Goal: Answer question/provide support: Share knowledge or assist other users

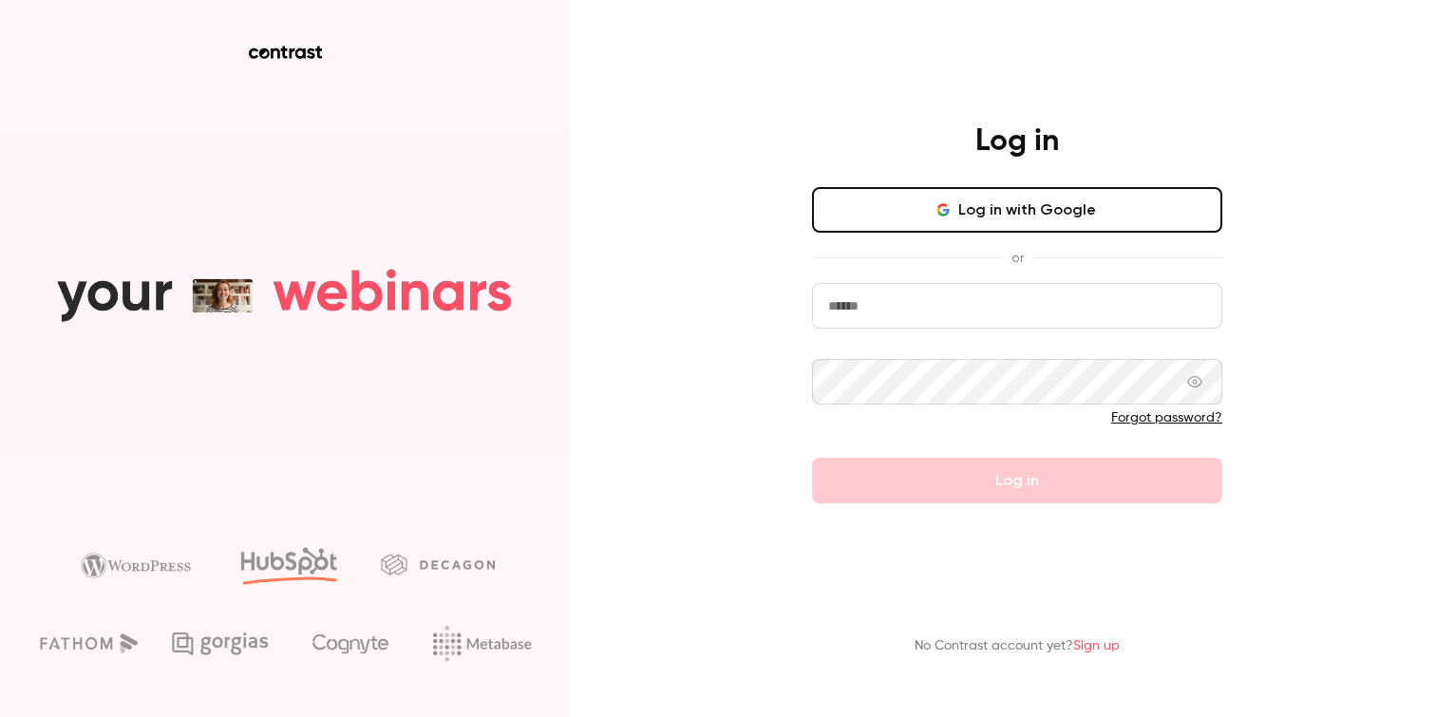
click at [993, 202] on button "Log in with Google" at bounding box center [1017, 210] width 410 height 46
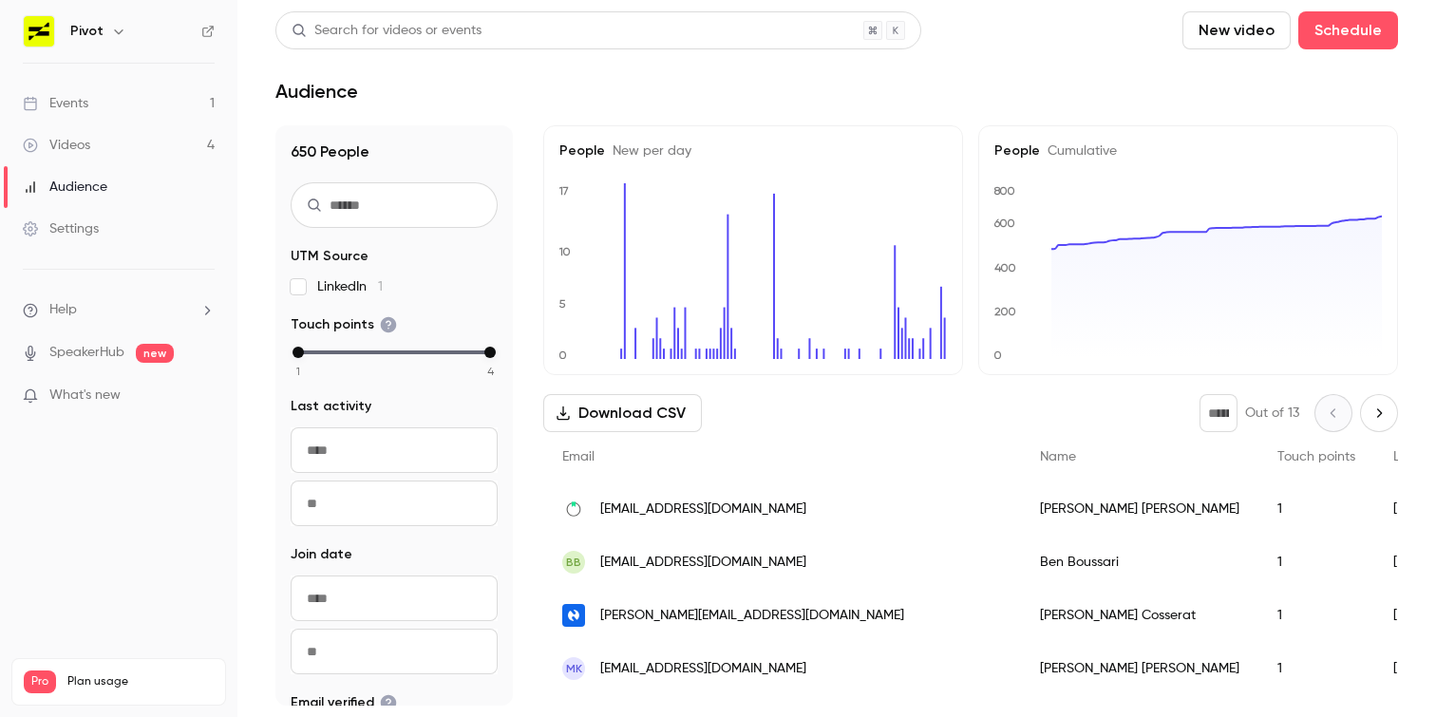
click at [94, 97] on link "Events 1" at bounding box center [118, 104] width 237 height 42
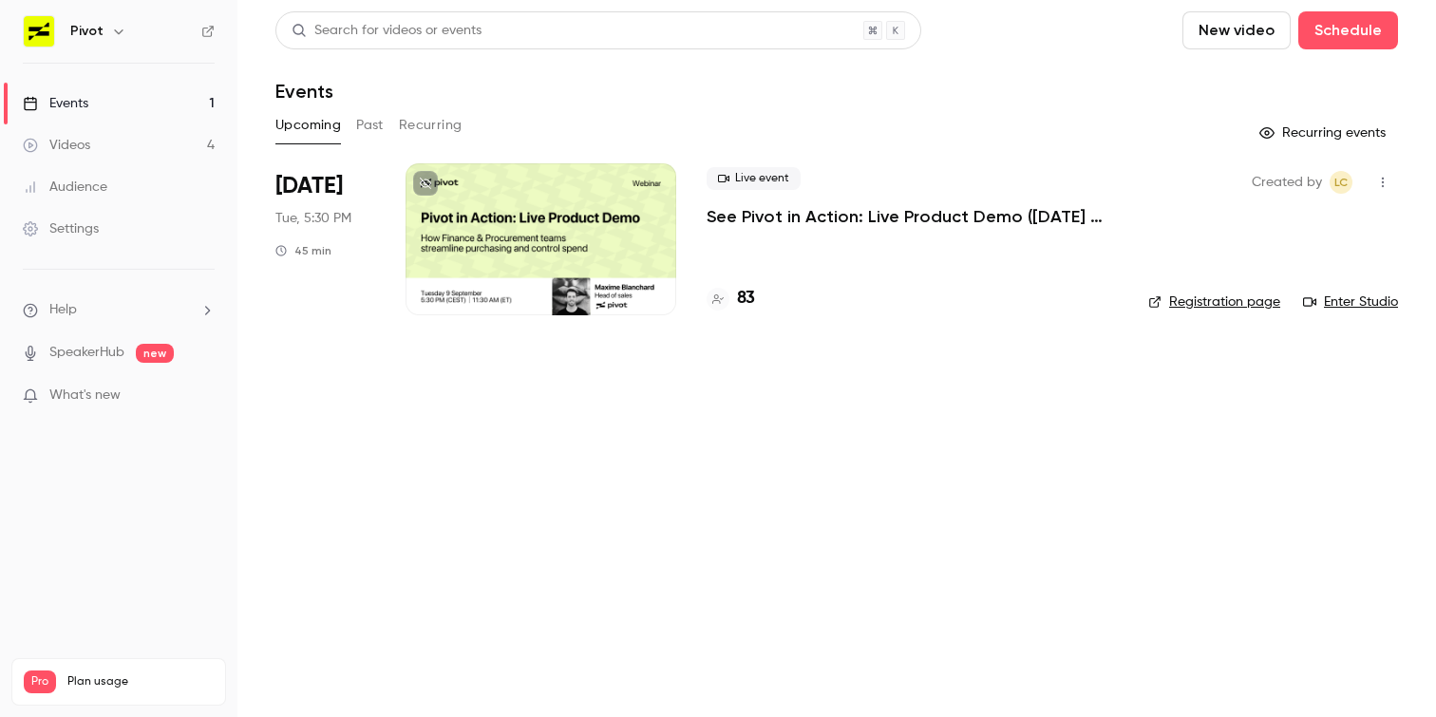
click at [799, 276] on div "Live event See Pivot in Action: Live Product Demo ([DATE] Session) 83" at bounding box center [912, 239] width 411 height 152
click at [762, 287] on div "83" at bounding box center [912, 299] width 411 height 26
click at [741, 300] on h4 "83" at bounding box center [746, 299] width 18 height 26
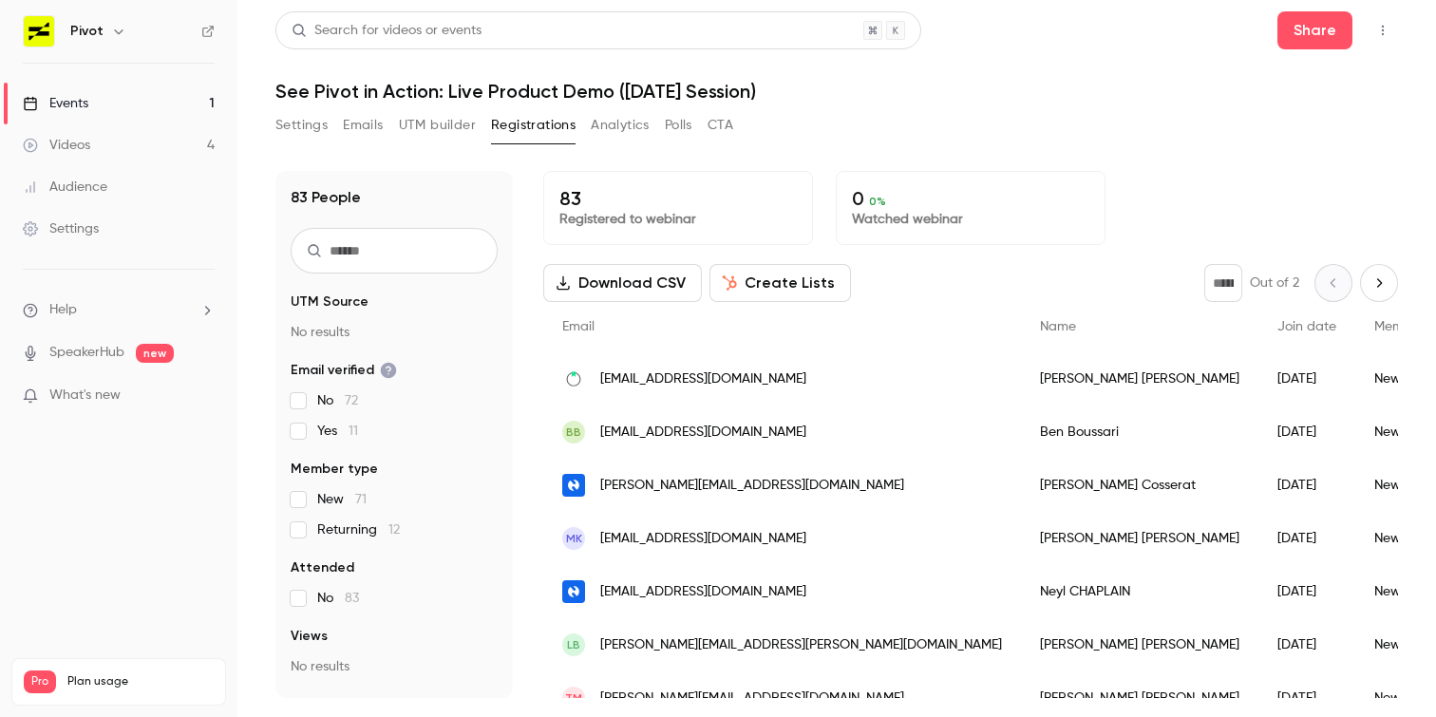
click at [1021, 432] on div "[PERSON_NAME]" at bounding box center [1139, 432] width 237 height 53
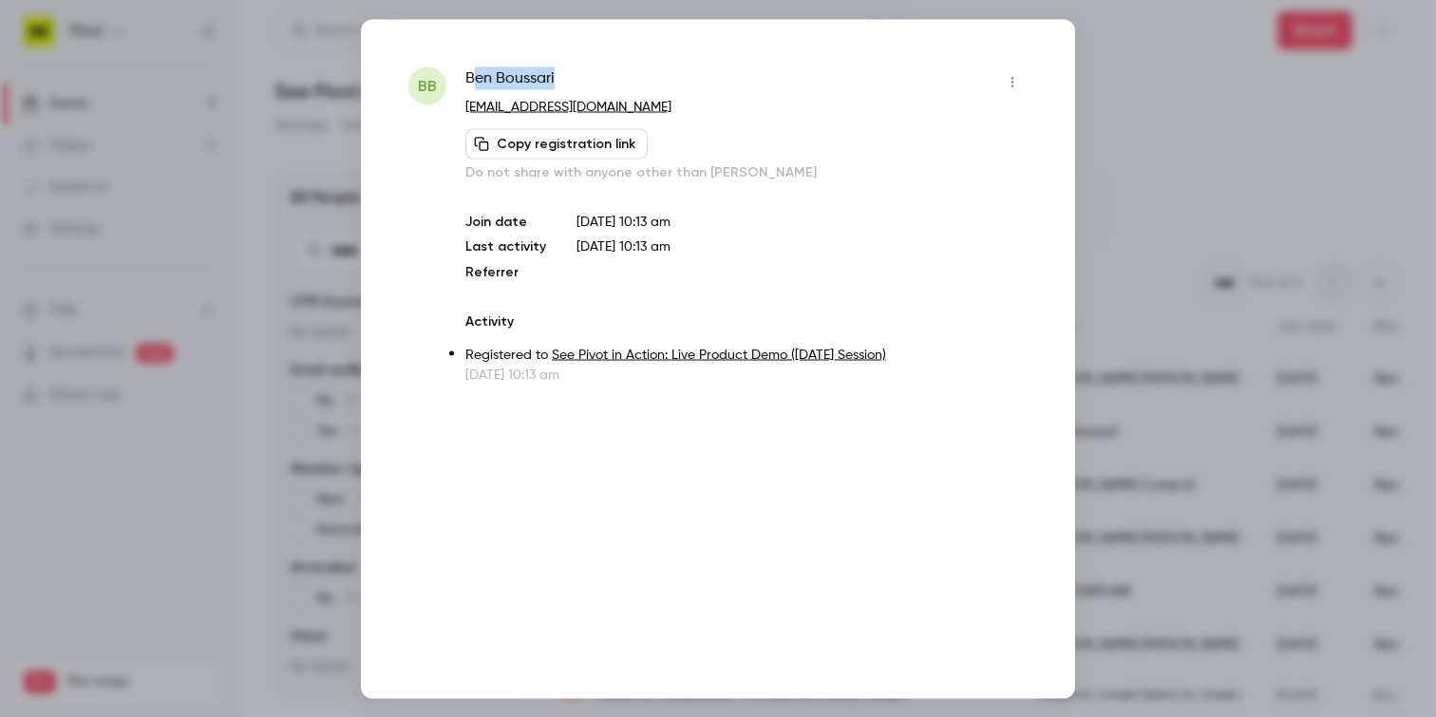
drag, startPoint x: 563, startPoint y: 74, endPoint x: 470, endPoint y: 74, distance: 93.1
click at [470, 74] on div "[PERSON_NAME]" at bounding box center [746, 81] width 562 height 30
drag, startPoint x: 462, startPoint y: 76, endPoint x: 577, endPoint y: 81, distance: 116.0
click at [577, 81] on div "BB [PERSON_NAME] [EMAIL_ADDRESS][DOMAIN_NAME] Copy registration link Do not sha…" at bounding box center [717, 224] width 619 height 317
copy span "[PERSON_NAME]"
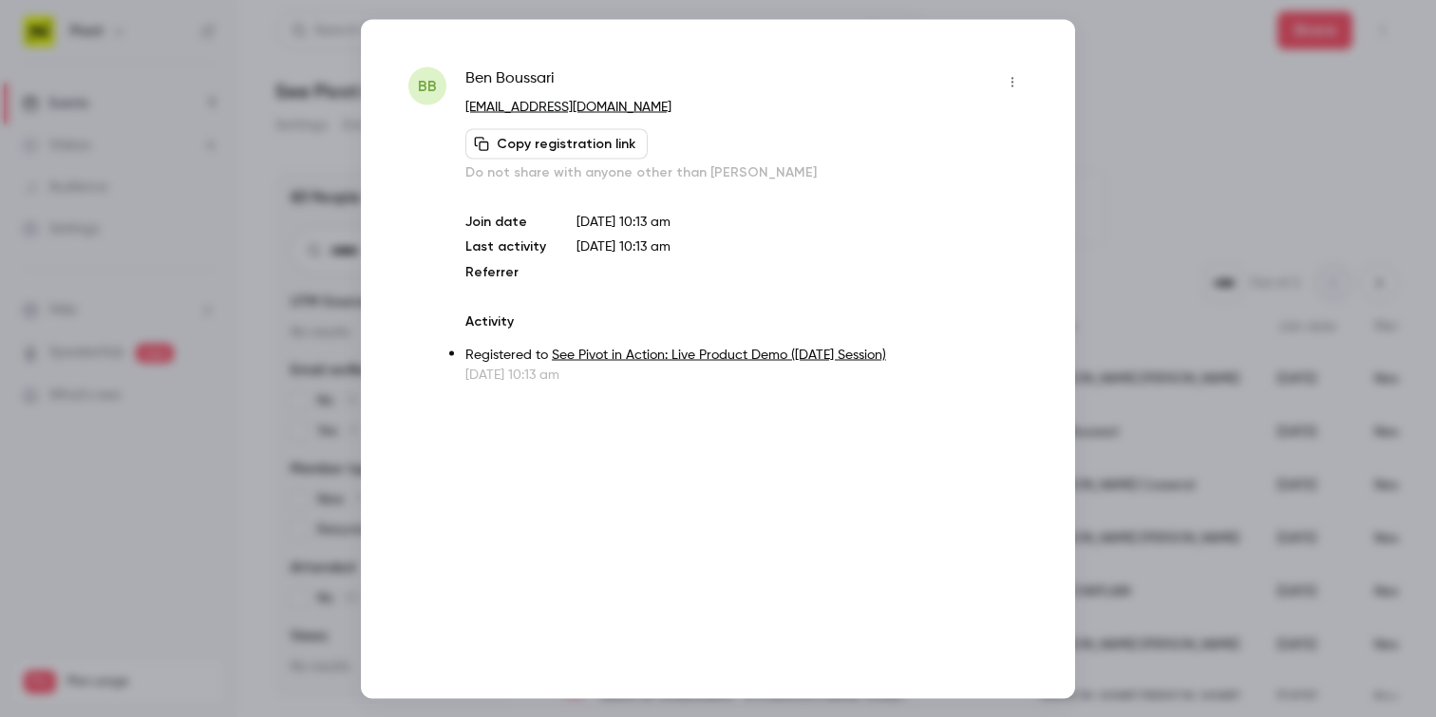
click at [1136, 103] on div at bounding box center [718, 358] width 1436 height 717
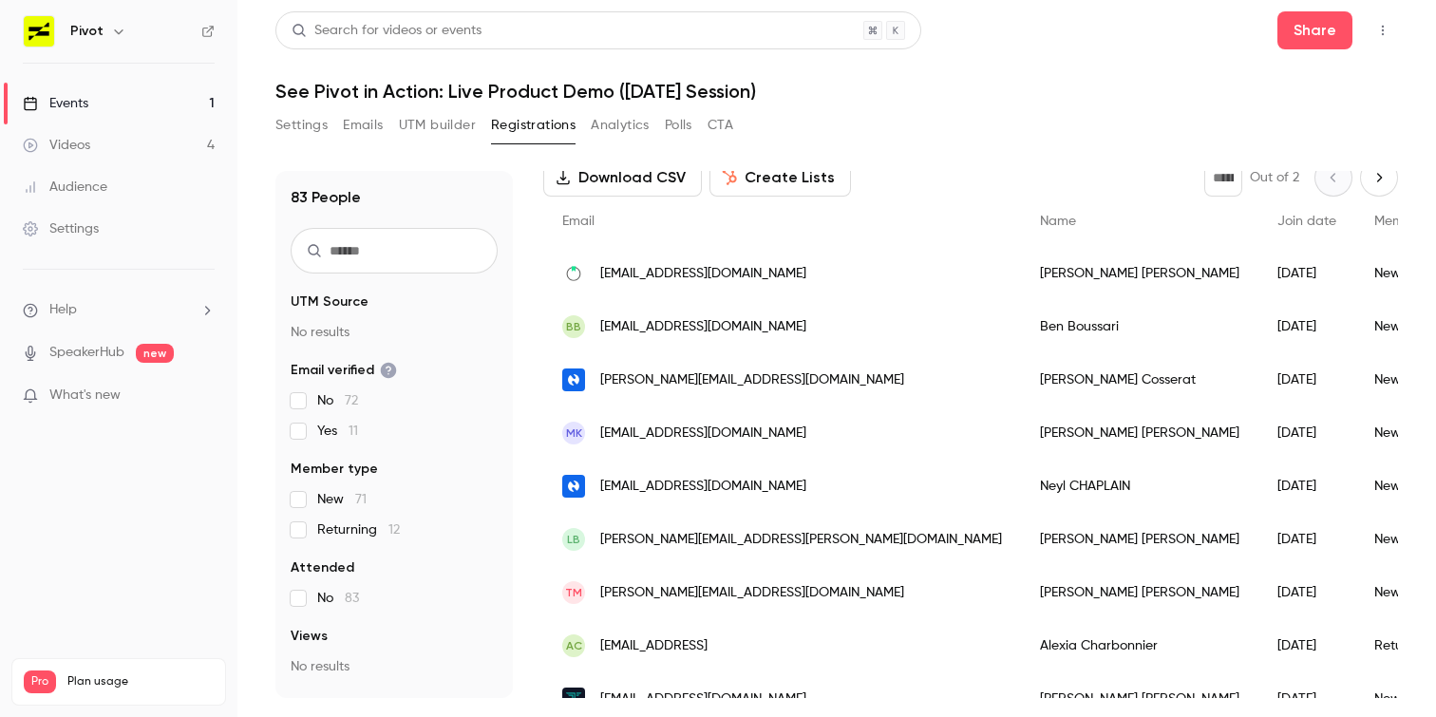
scroll to position [116, 0]
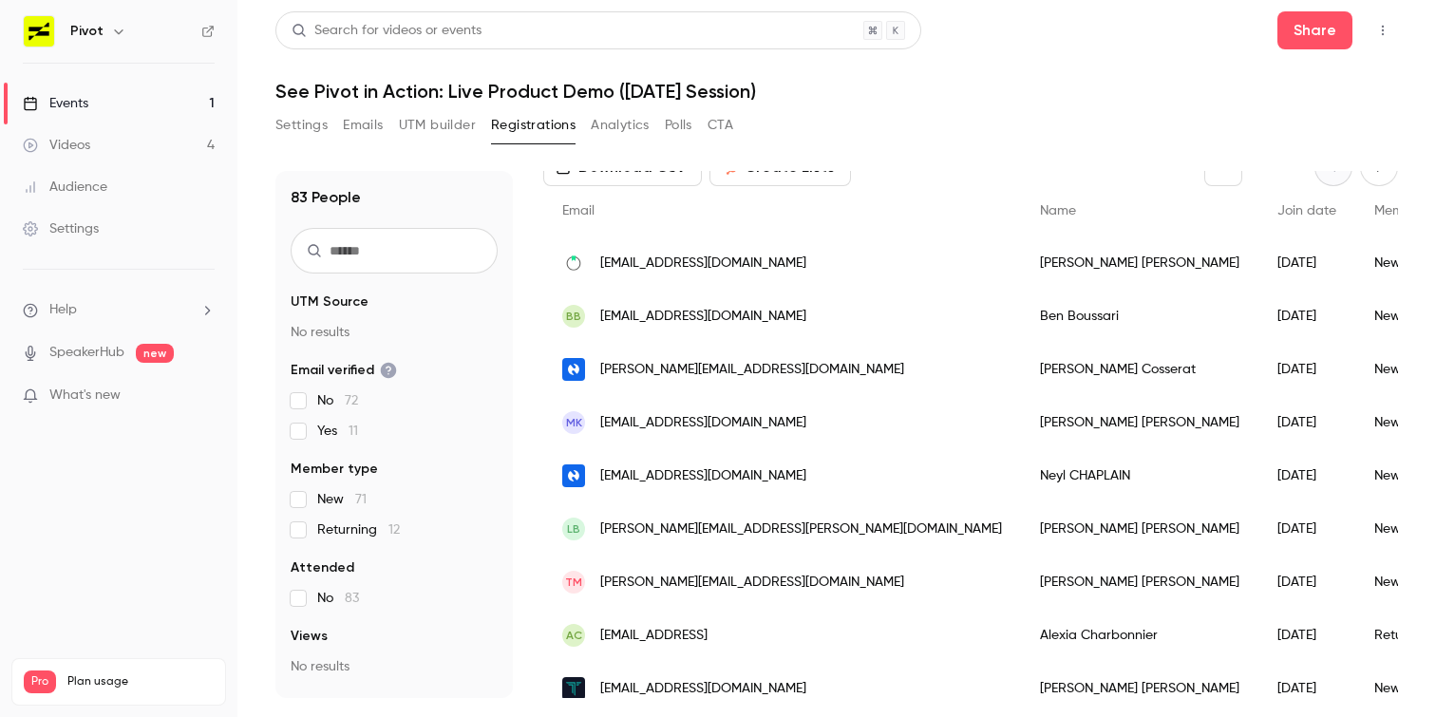
click at [1021, 532] on div "[PERSON_NAME]" at bounding box center [1139, 528] width 237 height 53
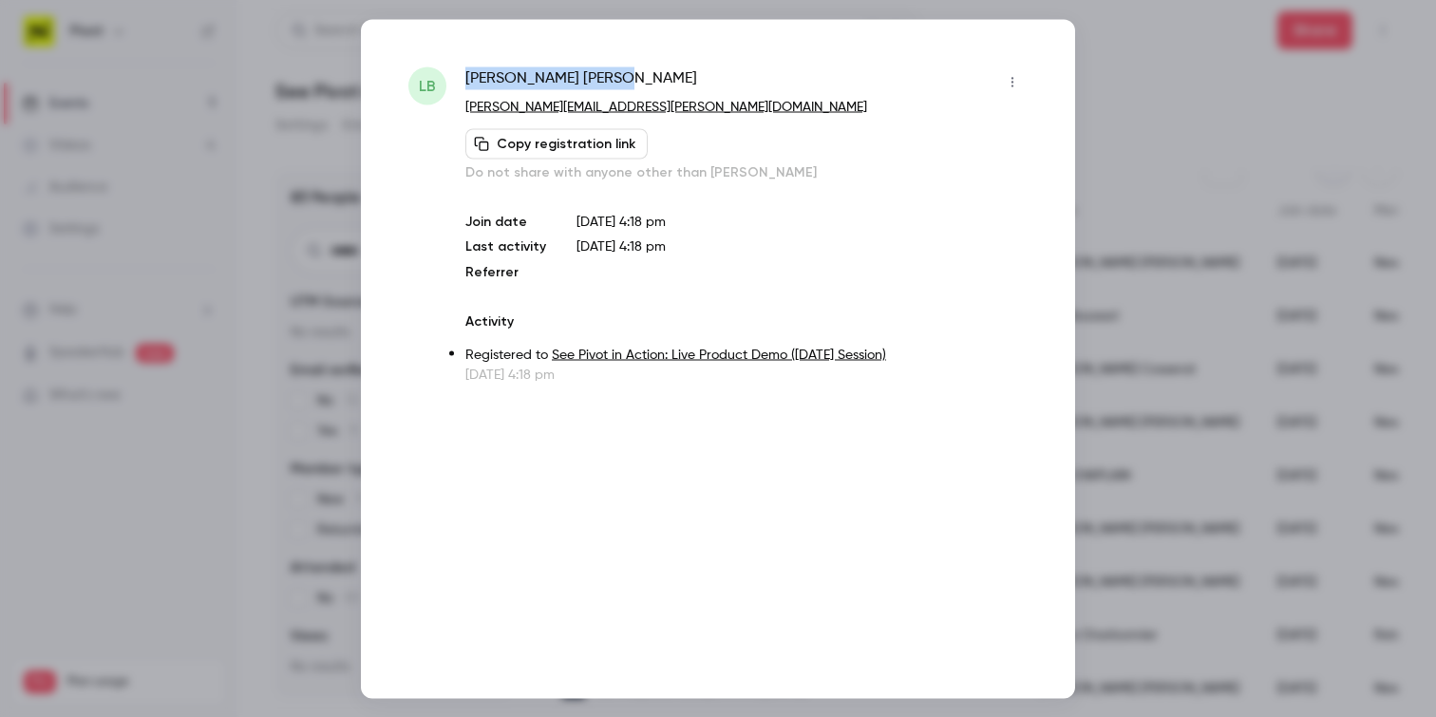
drag, startPoint x: 563, startPoint y: 82, endPoint x: 438, endPoint y: 82, distance: 125.4
click at [438, 82] on div "[PERSON_NAME] Bredin [EMAIL_ADDRESS][PERSON_NAME][DOMAIN_NAME] Copy registratio…" at bounding box center [717, 224] width 619 height 317
copy div "[PERSON_NAME]"
click at [1150, 82] on div at bounding box center [718, 358] width 1436 height 717
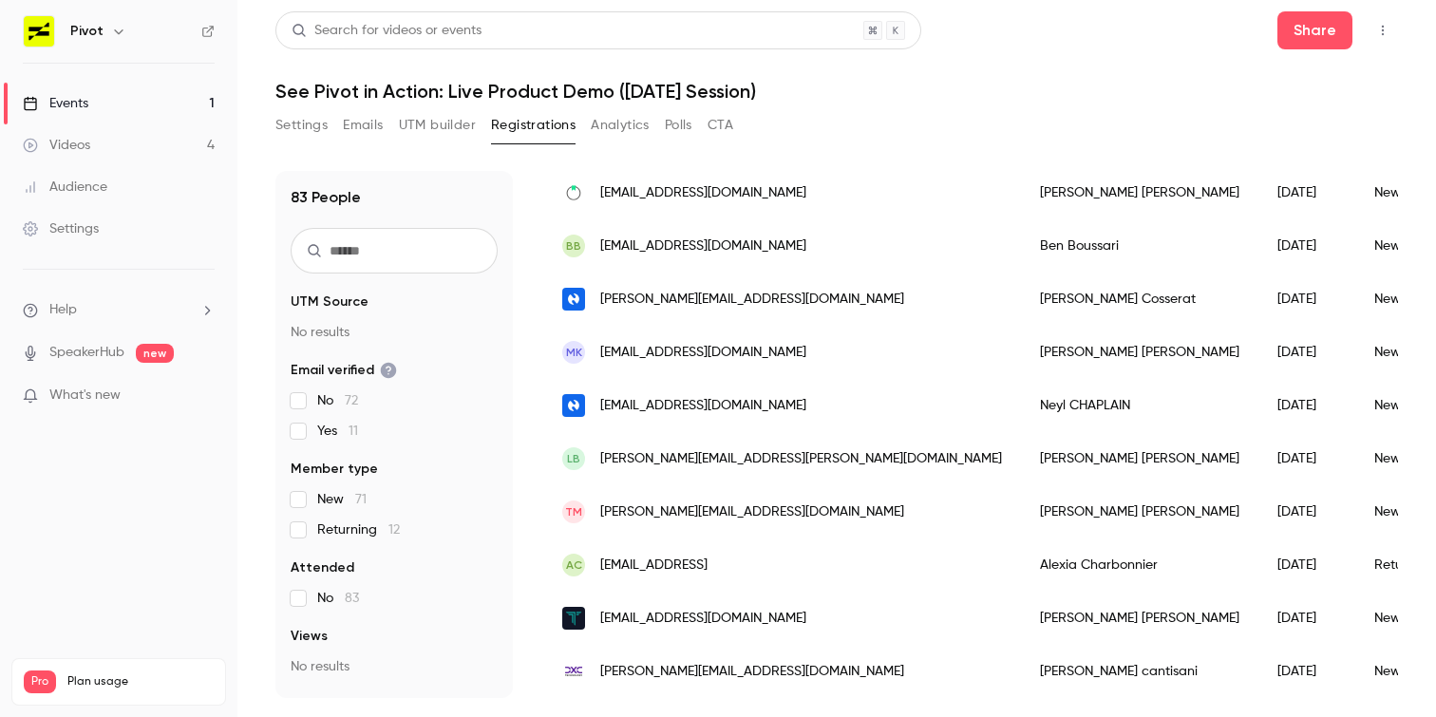
scroll to position [201, 0]
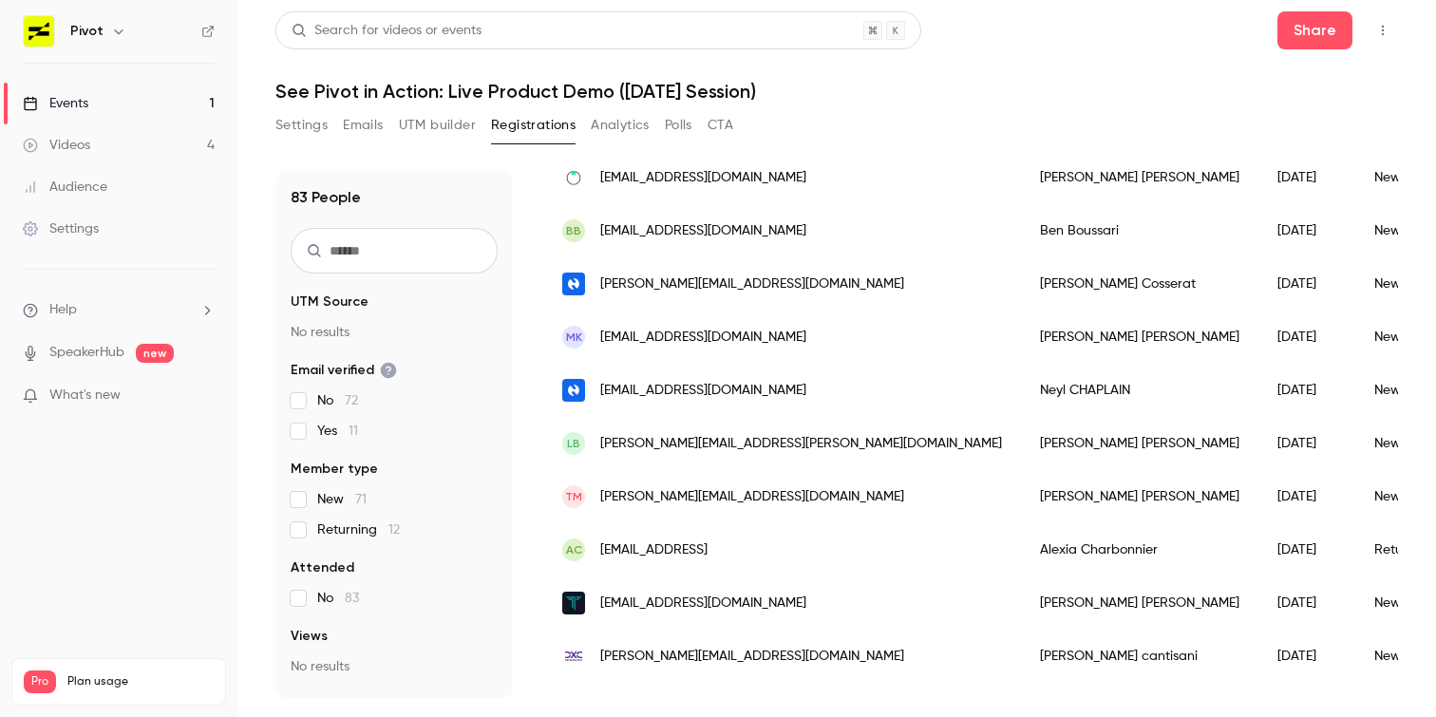
click at [739, 349] on div "MK [EMAIL_ADDRESS][DOMAIN_NAME]" at bounding box center [782, 337] width 478 height 53
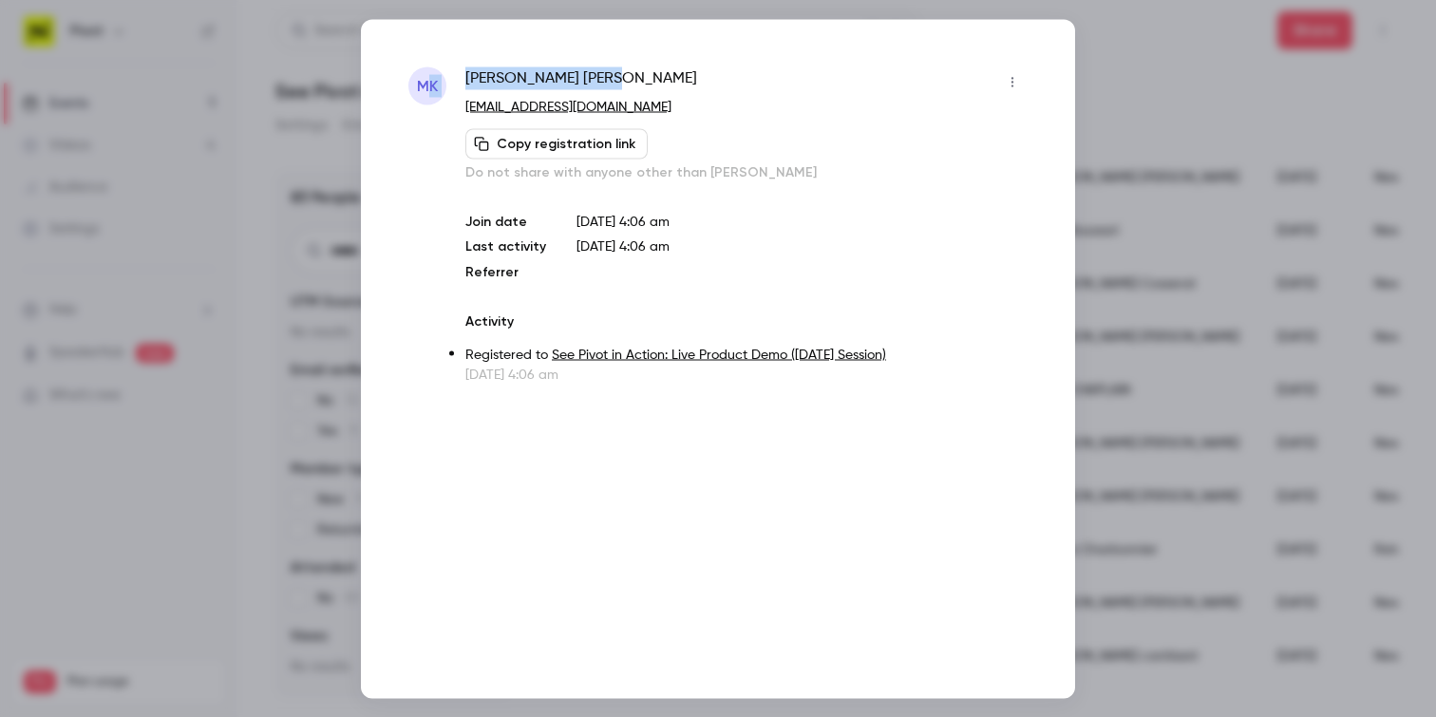
drag, startPoint x: 625, startPoint y: 73, endPoint x: 425, endPoint y: 78, distance: 199.5
click at [425, 78] on div "MK [PERSON_NAME] [EMAIL_ADDRESS][DOMAIN_NAME] Copy registration link Do not sha…" at bounding box center [717, 224] width 619 height 317
copy div "K [PERSON_NAME]"
click at [1142, 333] on div at bounding box center [718, 358] width 1436 height 717
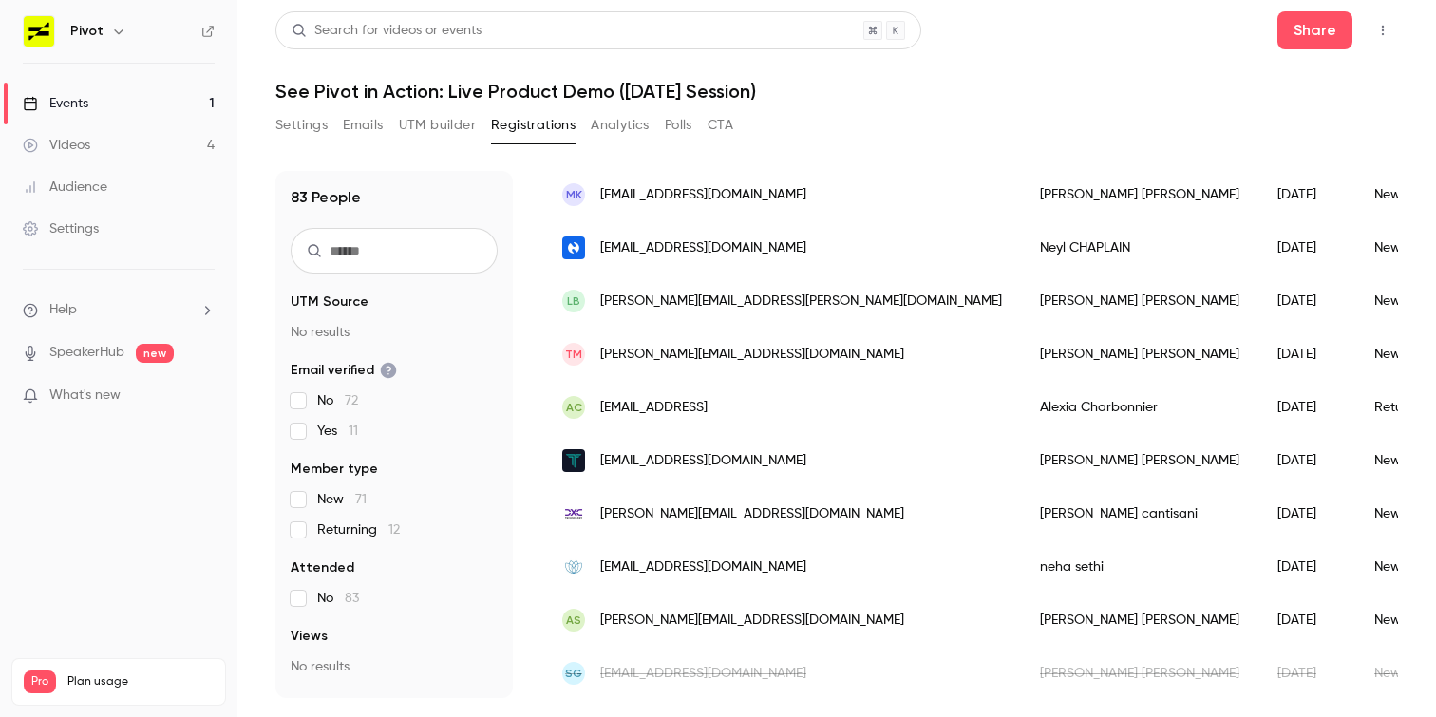
scroll to position [399, 0]
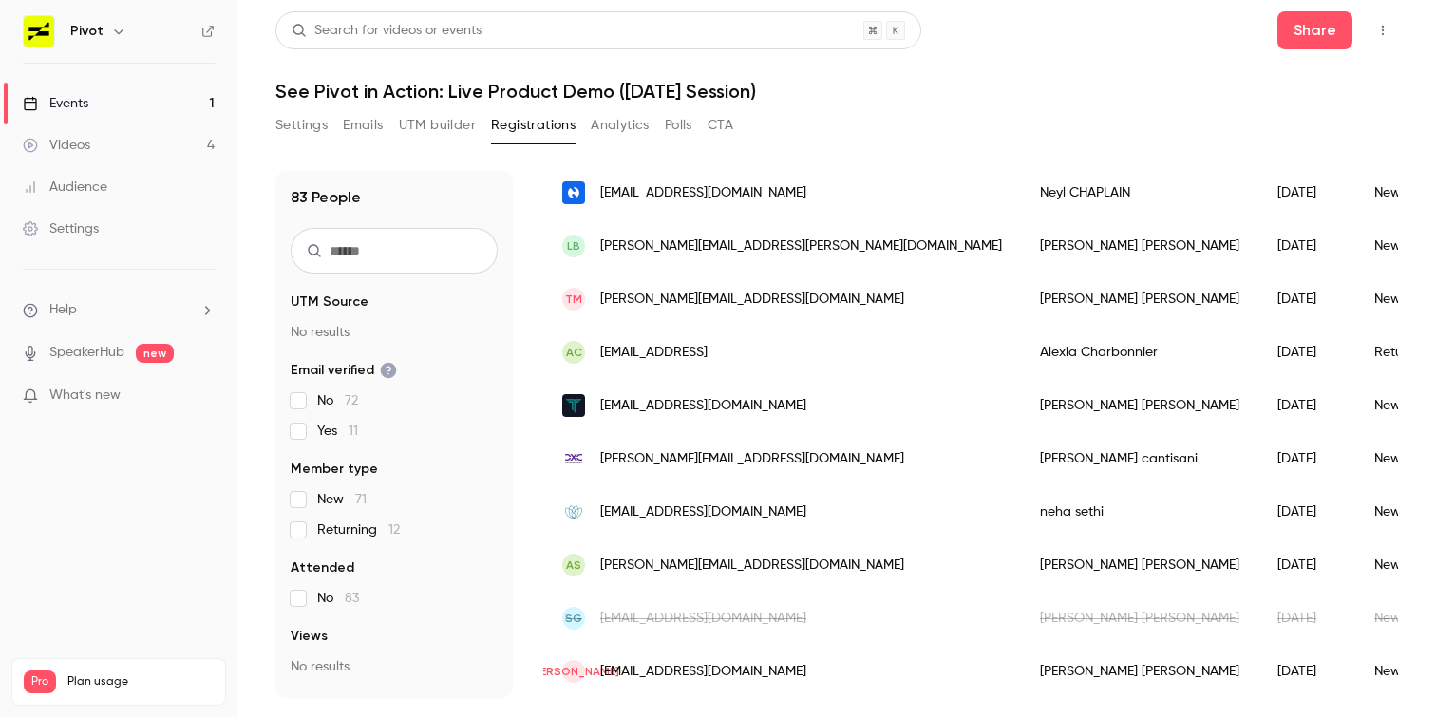
click at [736, 417] on div "[EMAIL_ADDRESS][DOMAIN_NAME]" at bounding box center [782, 405] width 478 height 53
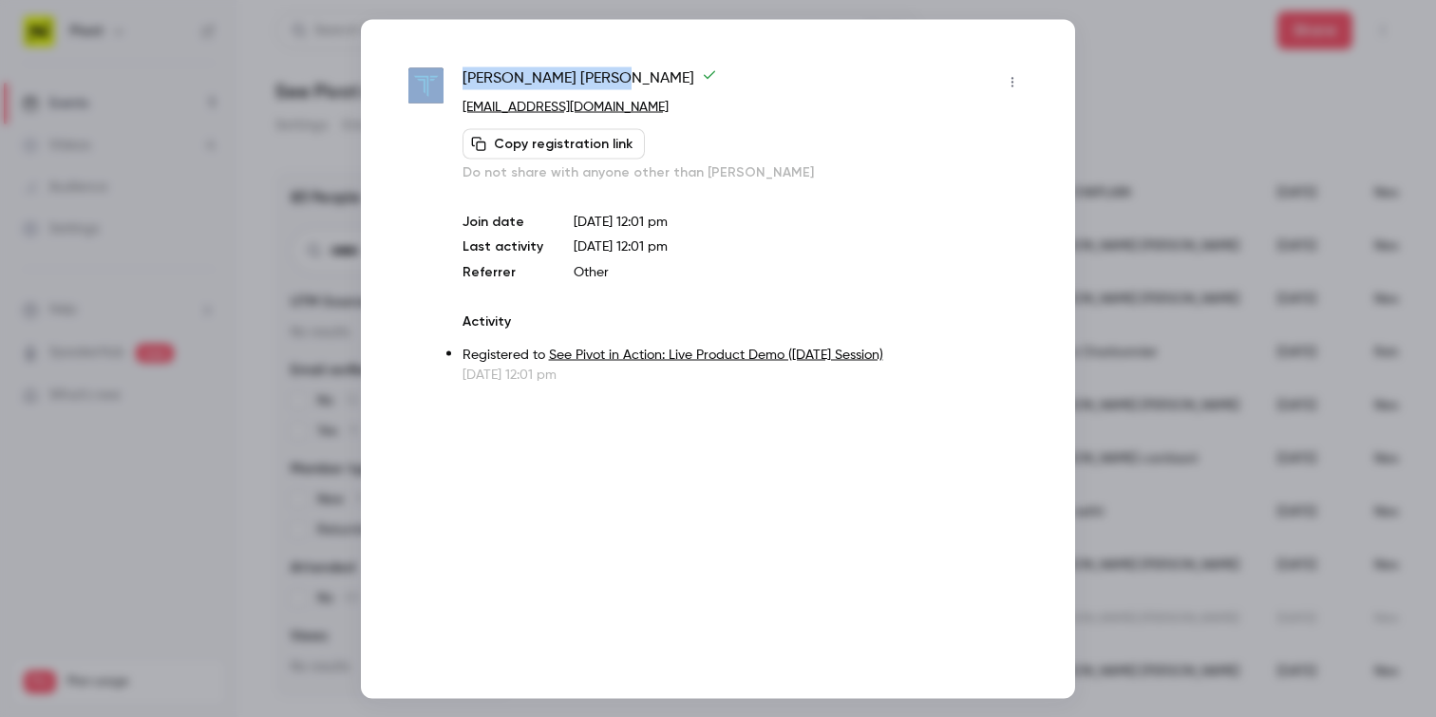
drag, startPoint x: 540, startPoint y: 78, endPoint x: 425, endPoint y: 80, distance: 114.9
click at [425, 80] on div "[PERSON_NAME] [EMAIL_ADDRESS][DOMAIN_NAME] Copy registration link Do not share …" at bounding box center [717, 224] width 619 height 317
copy div "[PERSON_NAME]"
click at [1146, 95] on div at bounding box center [718, 358] width 1436 height 717
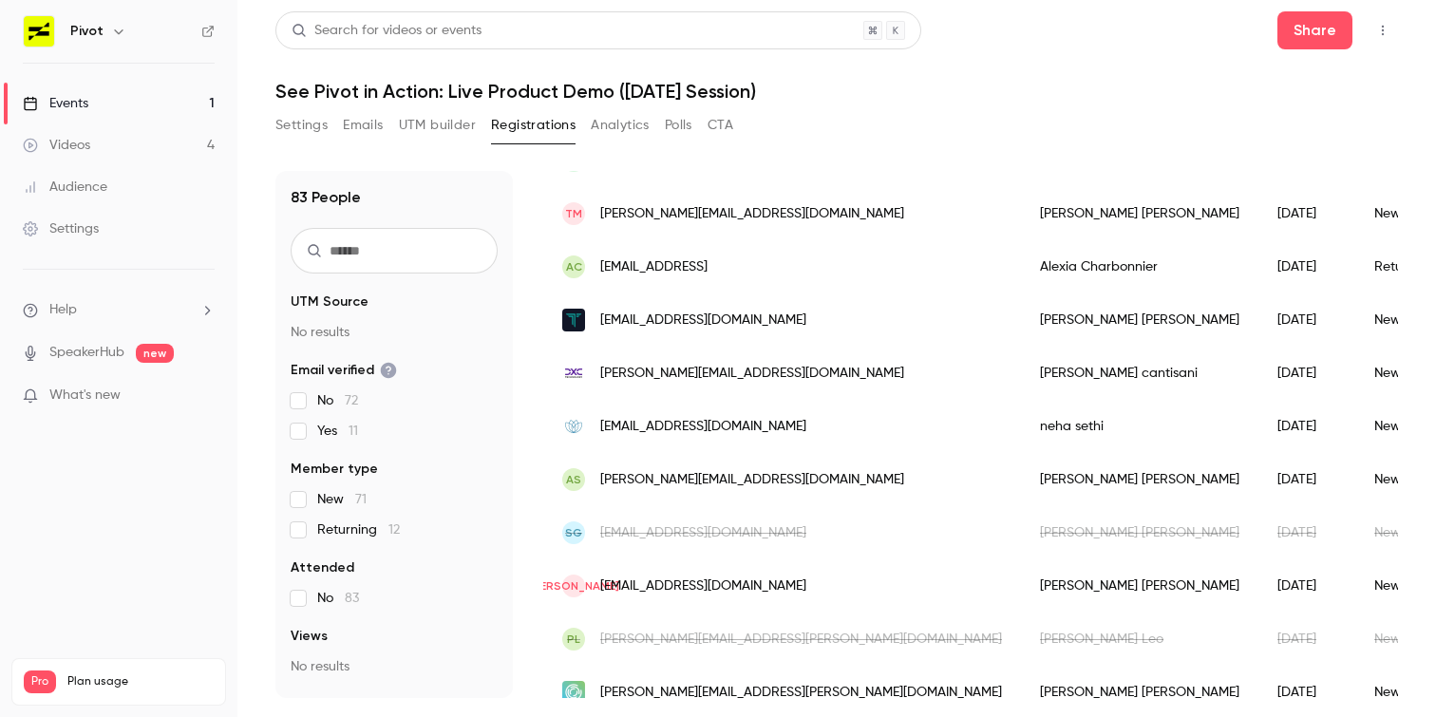
scroll to position [488, 0]
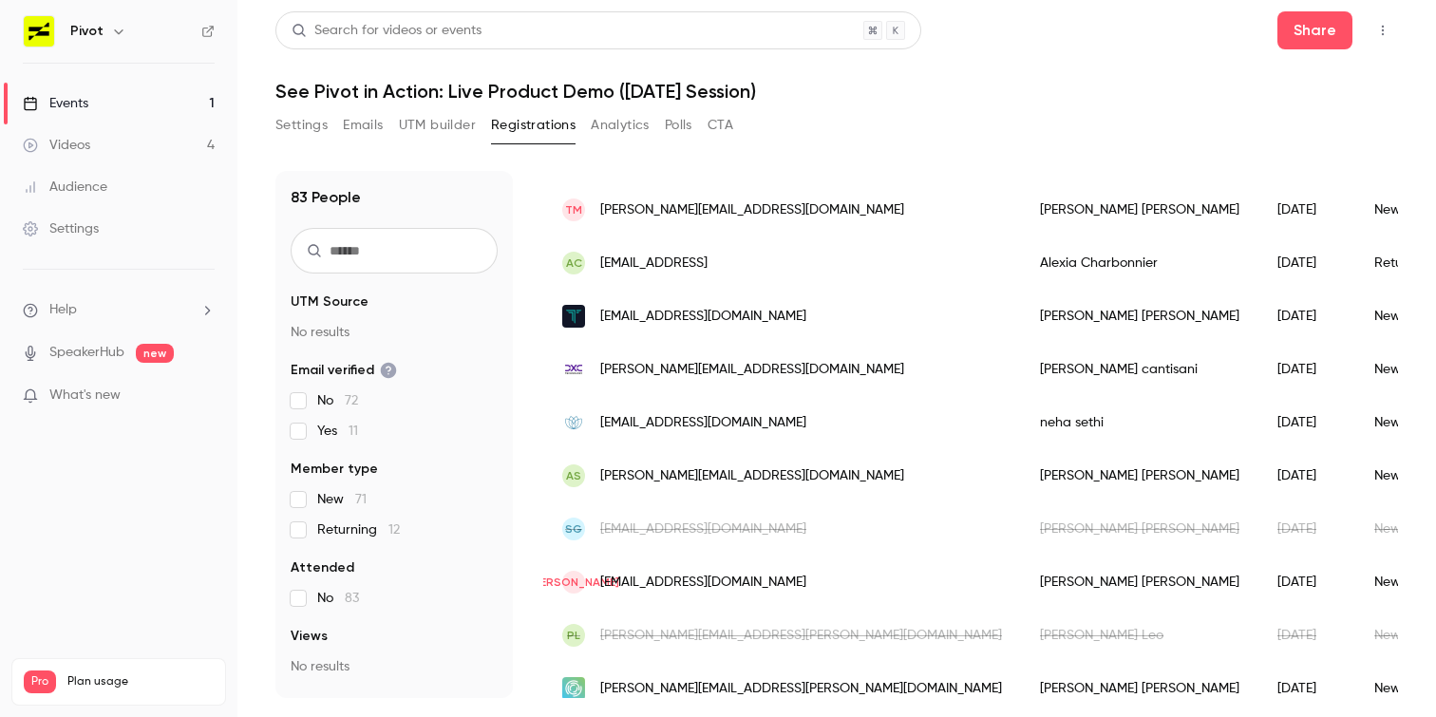
click at [730, 378] on div "[PERSON_NAME][EMAIL_ADDRESS][DOMAIN_NAME]" at bounding box center [782, 369] width 478 height 53
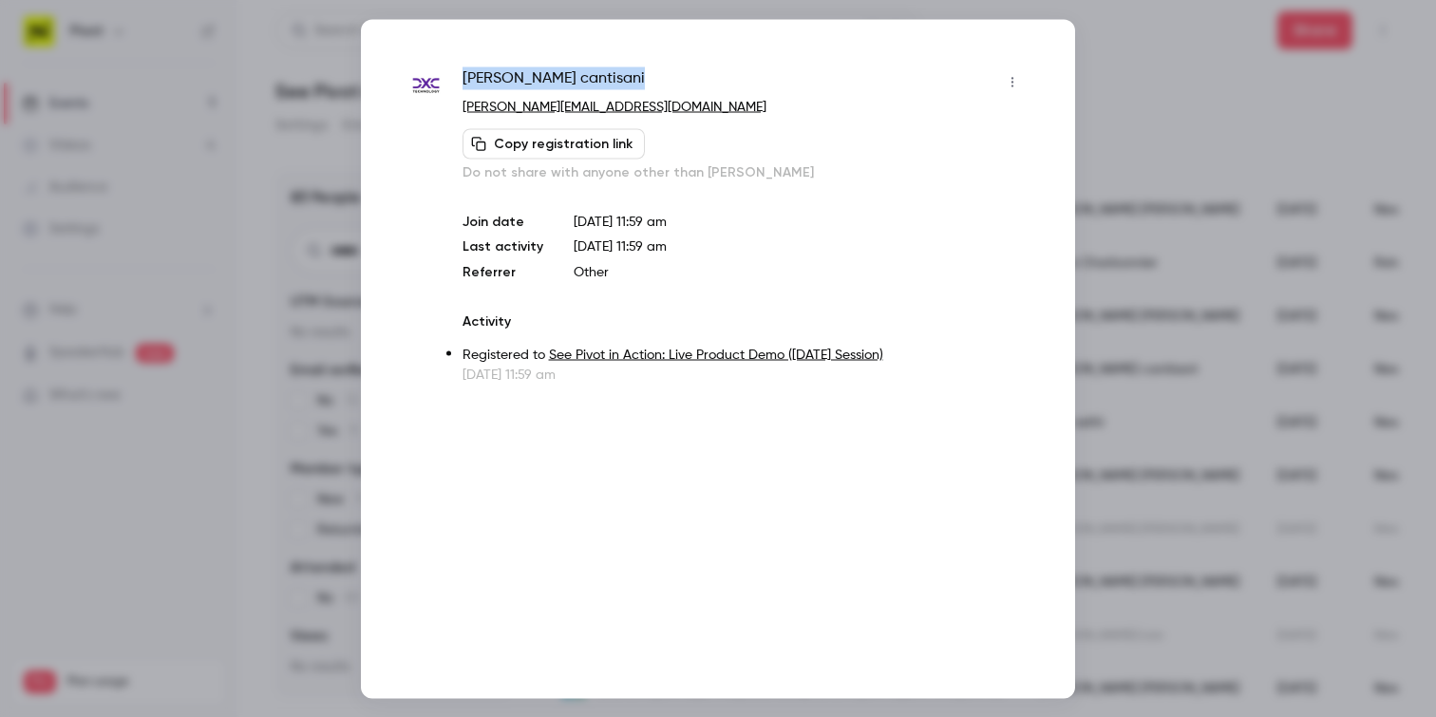
drag, startPoint x: 576, startPoint y: 84, endPoint x: 453, endPoint y: 83, distance: 122.5
click at [453, 83] on div "[PERSON_NAME] [PERSON_NAME][EMAIL_ADDRESS][DOMAIN_NAME] Copy registration link …" at bounding box center [717, 224] width 619 height 317
copy span "[PERSON_NAME]"
click at [1164, 231] on div at bounding box center [718, 358] width 1436 height 717
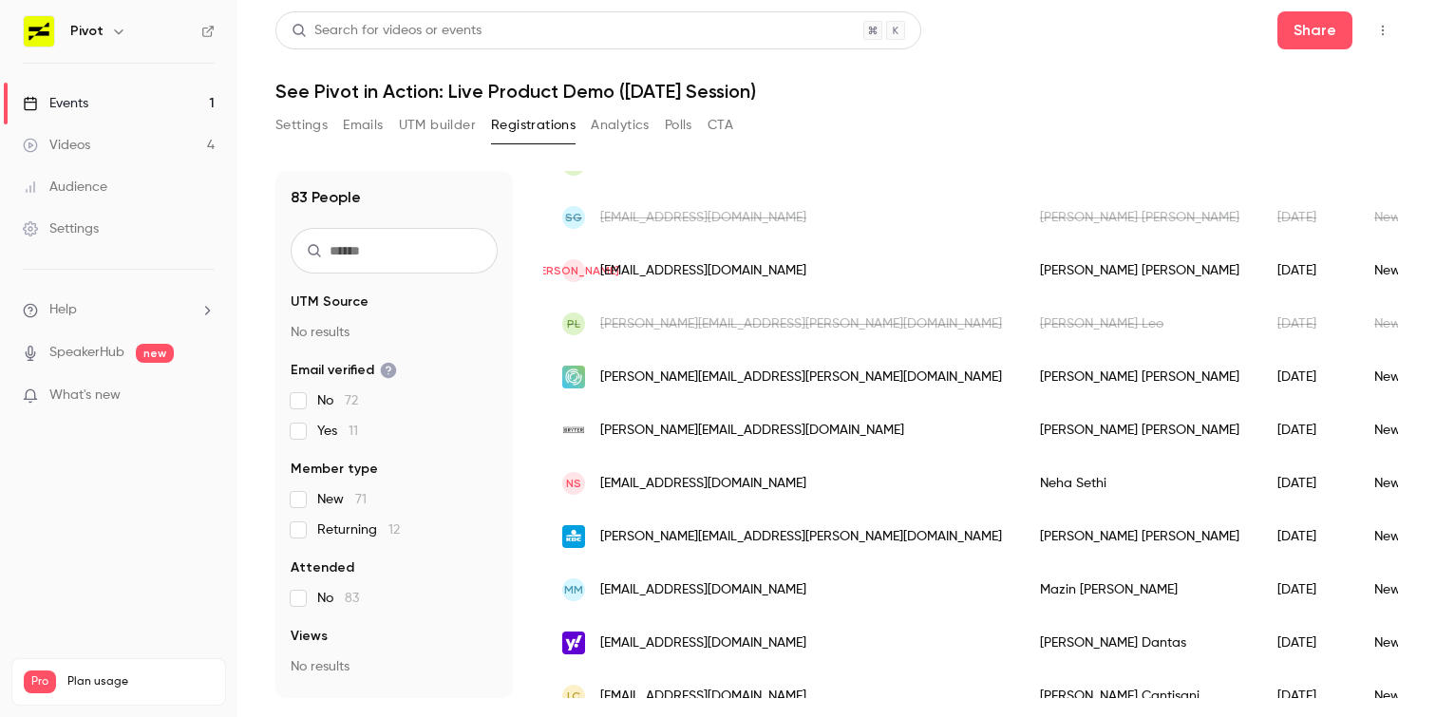
scroll to position [812, 0]
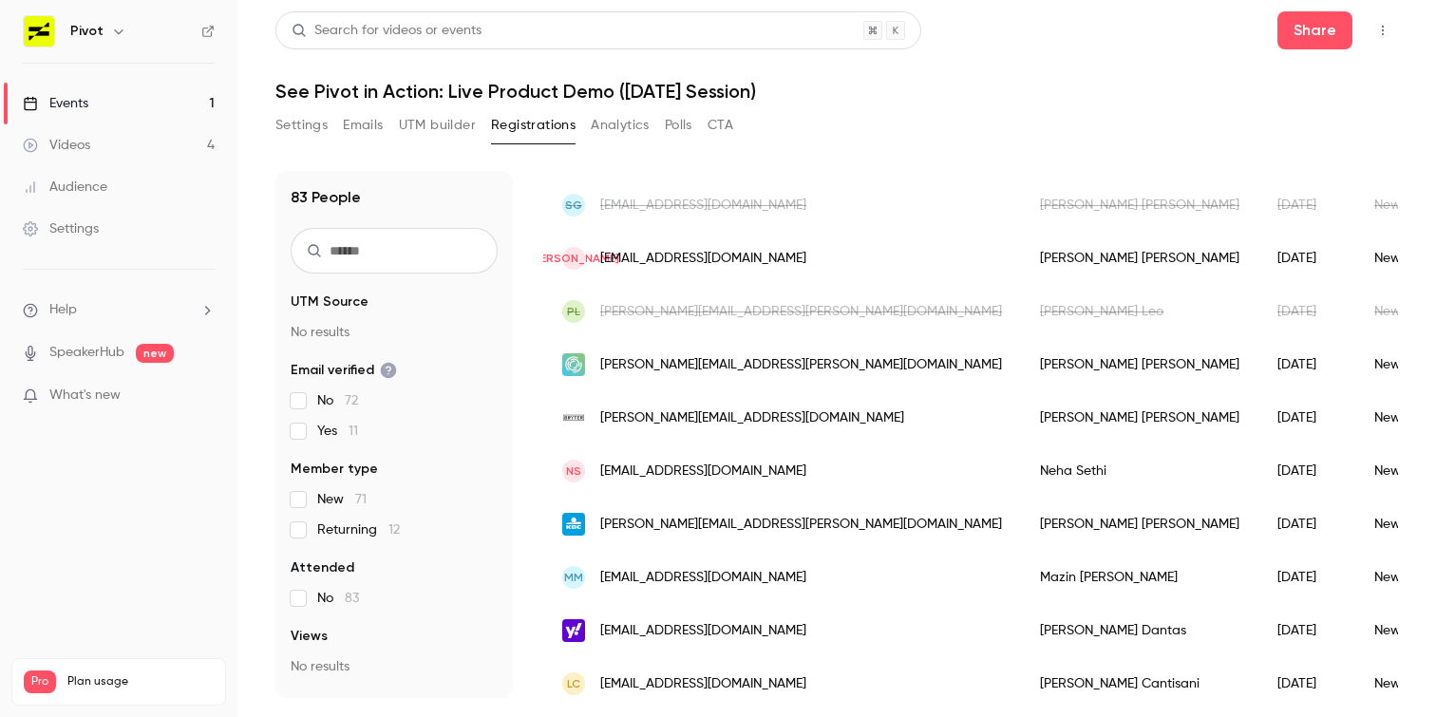
click at [747, 367] on span "[PERSON_NAME][EMAIL_ADDRESS][PERSON_NAME][DOMAIN_NAME]" at bounding box center [801, 365] width 402 height 20
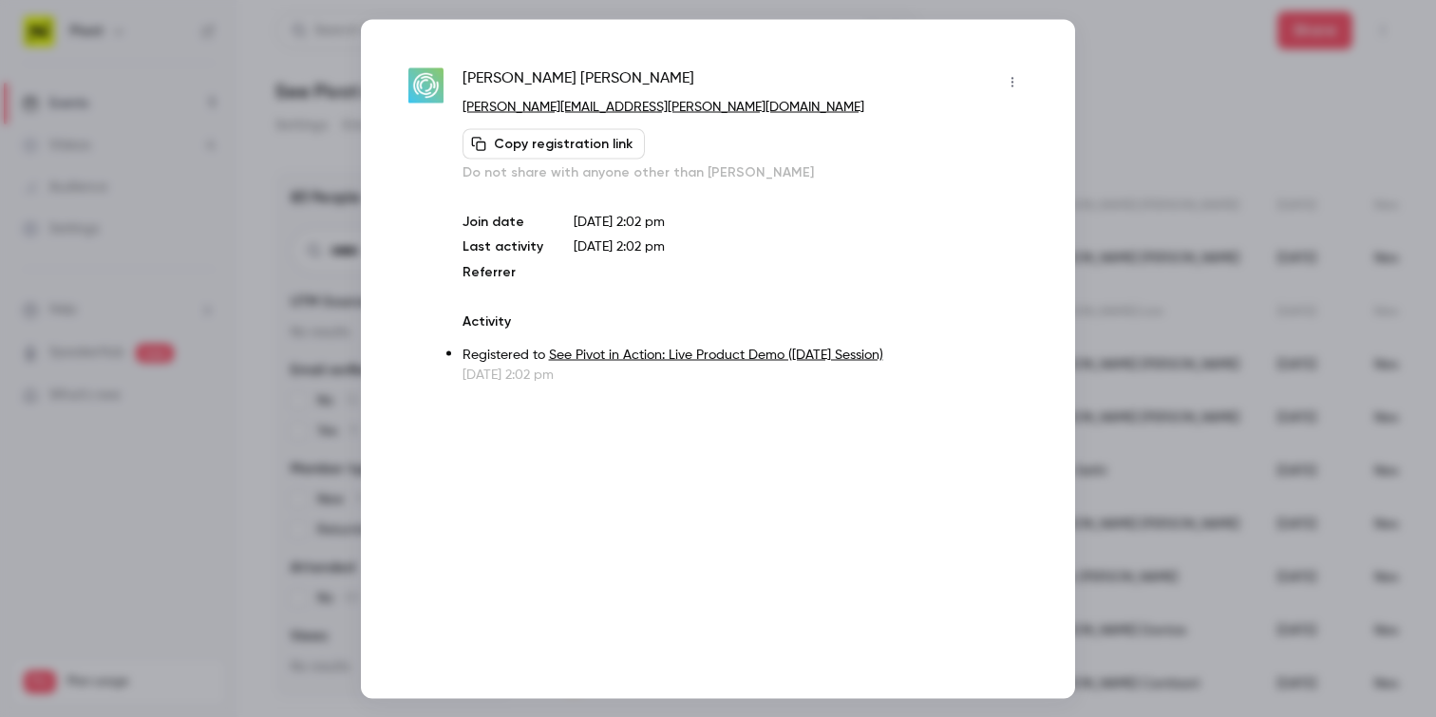
drag, startPoint x: 606, startPoint y: 80, endPoint x: 459, endPoint y: 79, distance: 147.2
click at [459, 79] on div "[PERSON_NAME] Giles [EMAIL_ADDRESS][PERSON_NAME][DOMAIN_NAME] Copy registration…" at bounding box center [717, 224] width 619 height 317
copy span "[PERSON_NAME]"
click at [1177, 146] on div at bounding box center [718, 358] width 1436 height 717
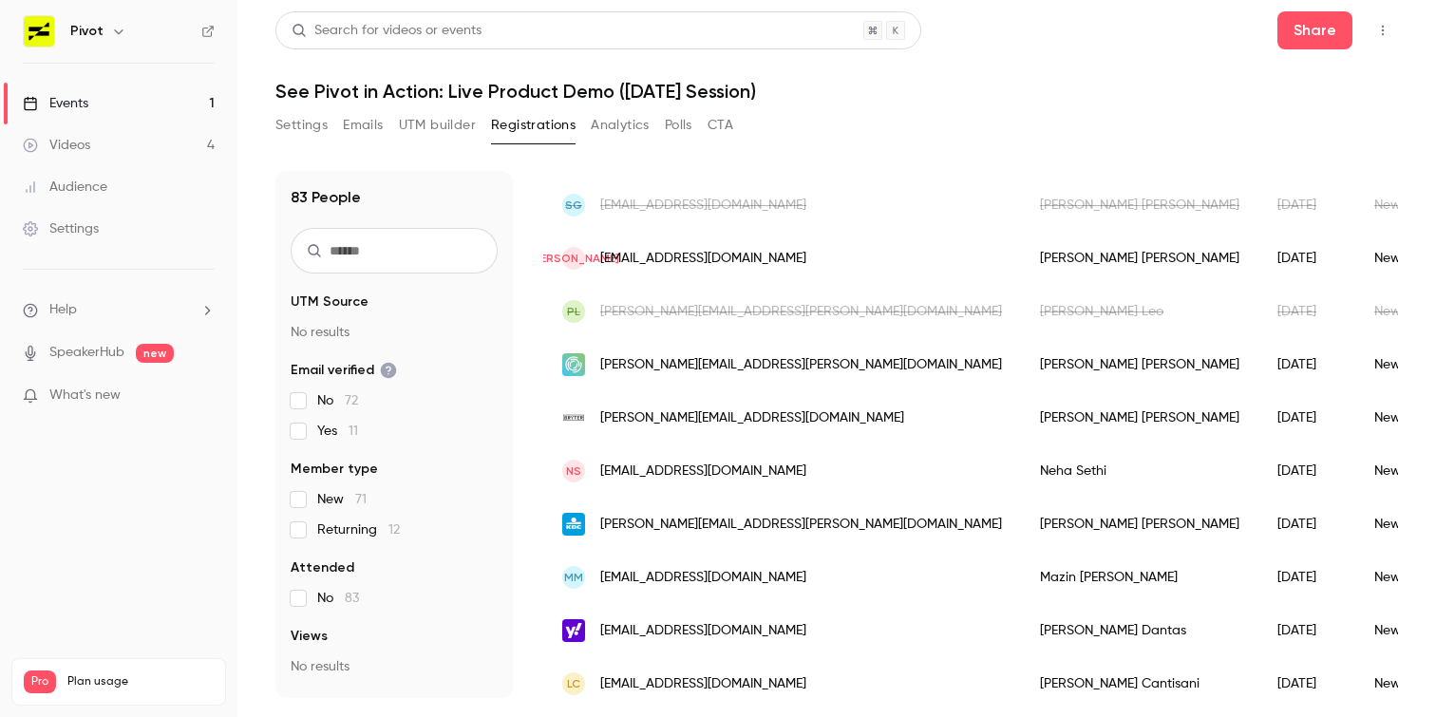
click at [702, 406] on div "[PERSON_NAME][EMAIL_ADDRESS][DOMAIN_NAME]" at bounding box center [782, 417] width 478 height 53
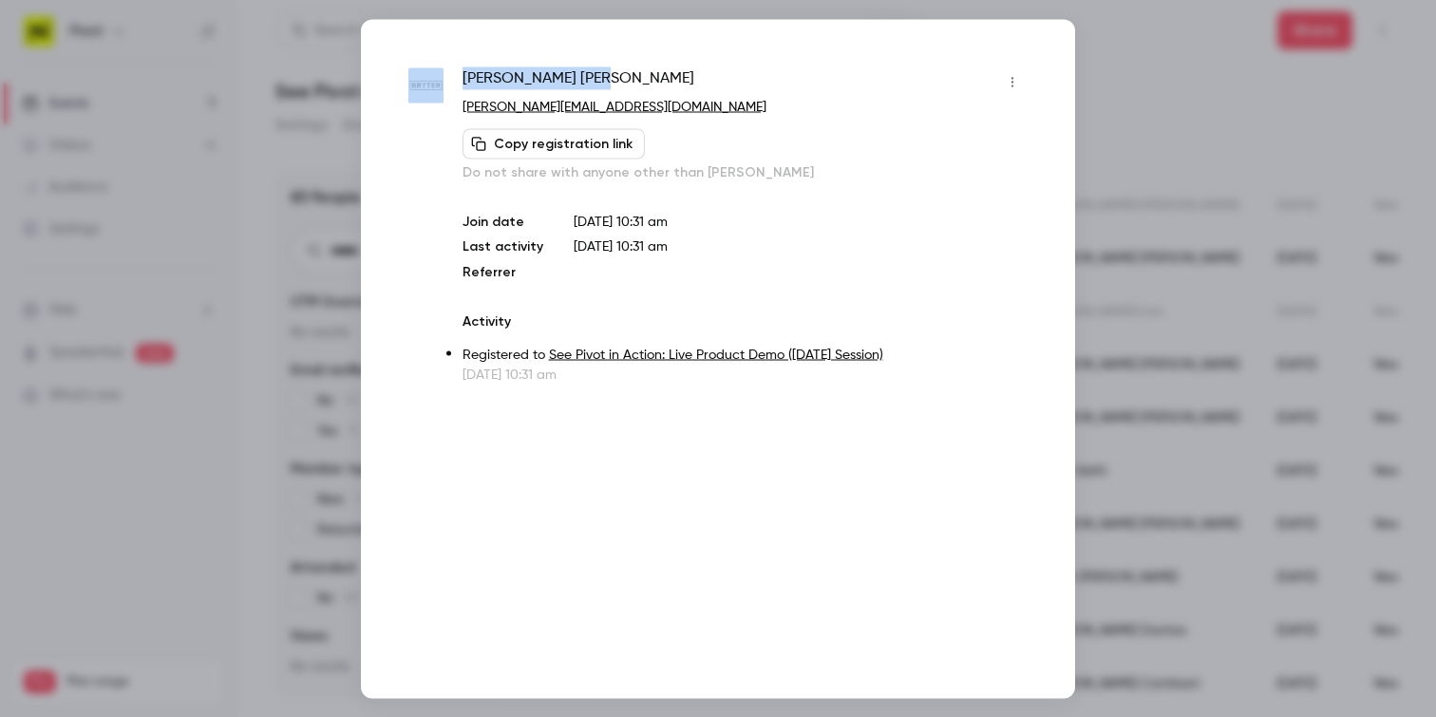
drag, startPoint x: 543, startPoint y: 75, endPoint x: 415, endPoint y: 75, distance: 128.2
click at [415, 75] on div "[PERSON_NAME] [PERSON_NAME][EMAIL_ADDRESS][DOMAIN_NAME] Copy registration link …" at bounding box center [717, 224] width 619 height 317
click at [562, 85] on div "[PERSON_NAME]" at bounding box center [745, 81] width 565 height 30
drag, startPoint x: 544, startPoint y: 80, endPoint x: 460, endPoint y: 79, distance: 84.5
click at [460, 79] on div "[PERSON_NAME] [PERSON_NAME][EMAIL_ADDRESS][DOMAIN_NAME] Copy registration link …" at bounding box center [717, 224] width 619 height 317
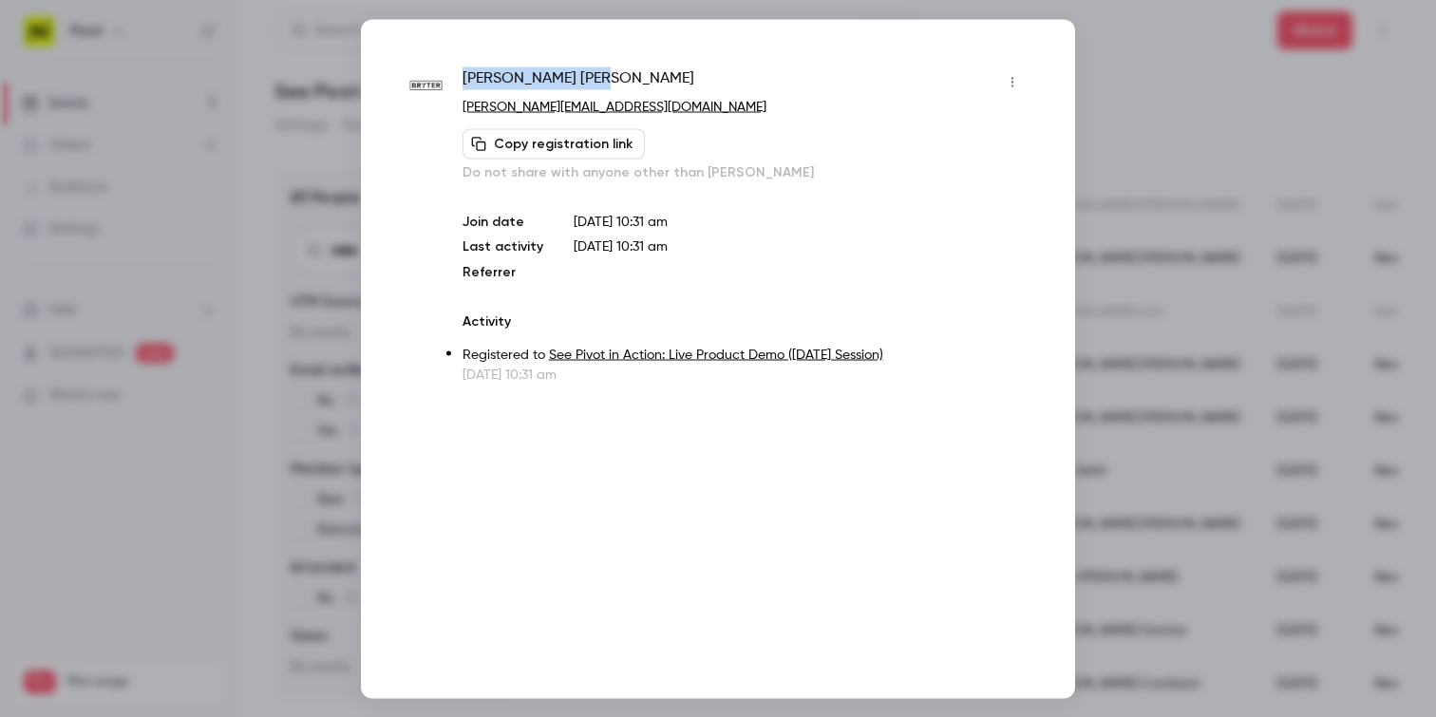
copy span "[PERSON_NAME]"
